Goal: Register for event/course

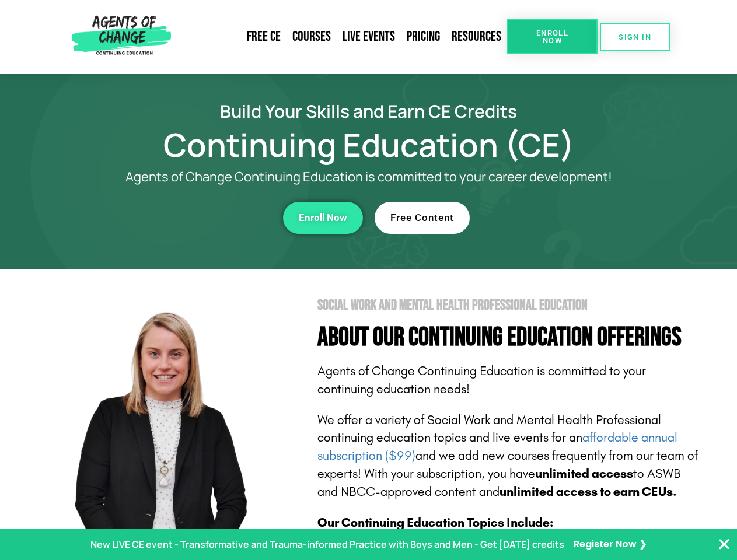
click at [368, 280] on section "Social Work and Mental Health Professional Education About Our Continuing Educa…" at bounding box center [368, 514] width 737 height 490
click at [477, 37] on link "Resources" at bounding box center [476, 36] width 61 height 27
click at [552, 37] on span "Enroll Now" at bounding box center [552, 36] width 53 height 15
click at [635, 37] on span "SIGN IN" at bounding box center [634, 37] width 33 height 8
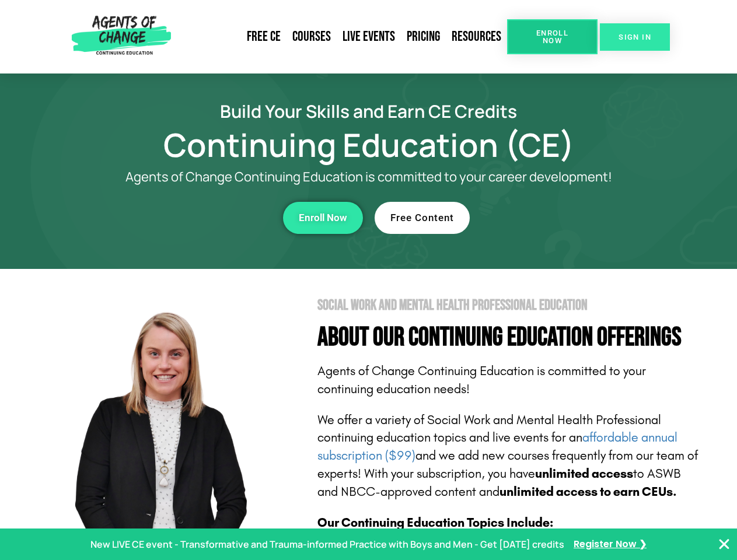
click at [635, 37] on span "SIGN IN" at bounding box center [634, 37] width 33 height 8
click at [202, 218] on div "Enroll Now" at bounding box center [202, 218] width 321 height 32
click at [323, 218] on span "Enroll Now" at bounding box center [323, 218] width 48 height 10
